Goal: Navigation & Orientation: Go to known website

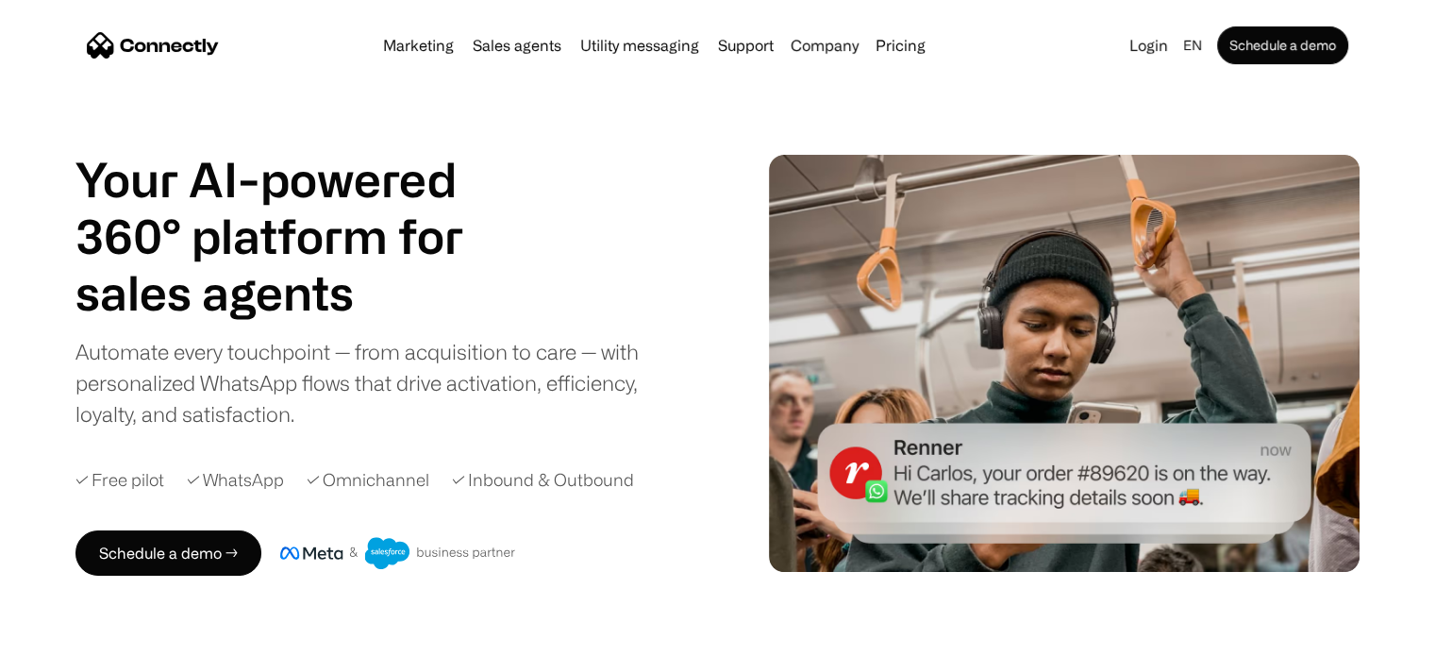
click at [0, 333] on div "Your AI-powered 360° platform for sales agents support utility sales agents Aut…" at bounding box center [717, 363] width 1435 height 425
click at [1125, 40] on link "Login" at bounding box center [1149, 45] width 54 height 26
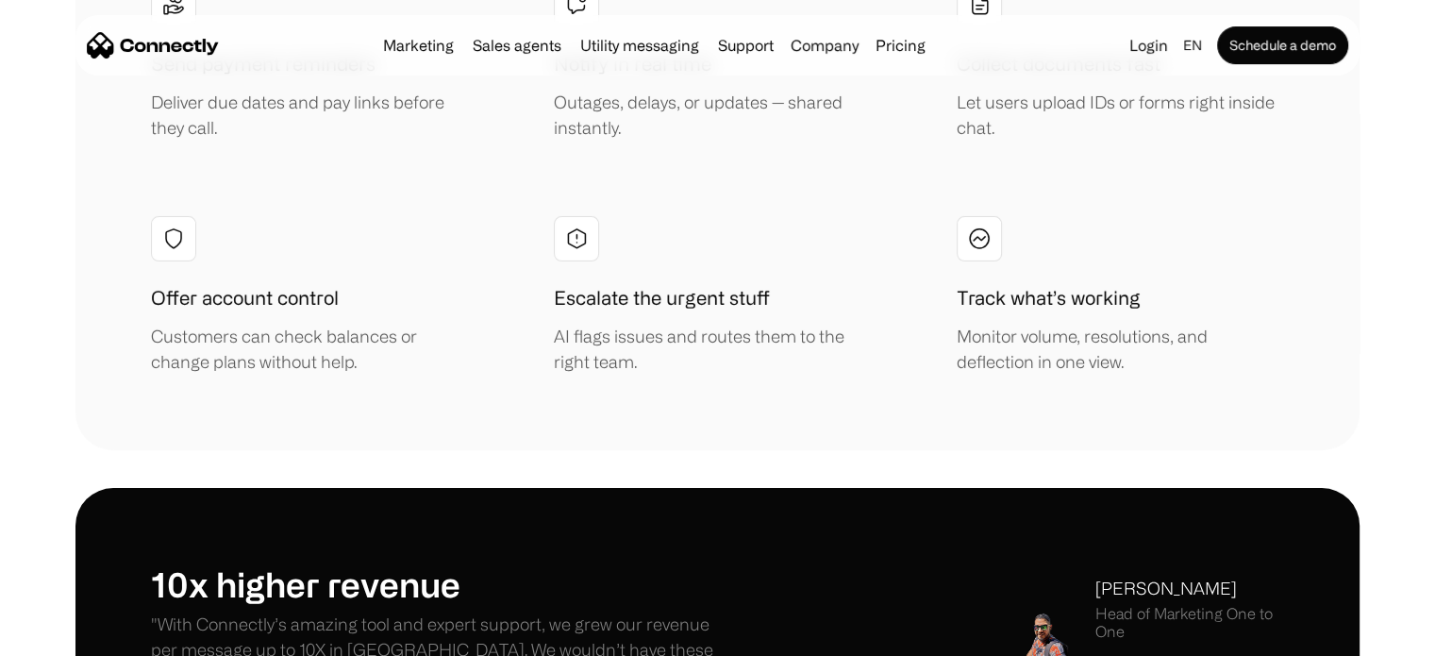
scroll to position [7799, 0]
